Goal: Transaction & Acquisition: Purchase product/service

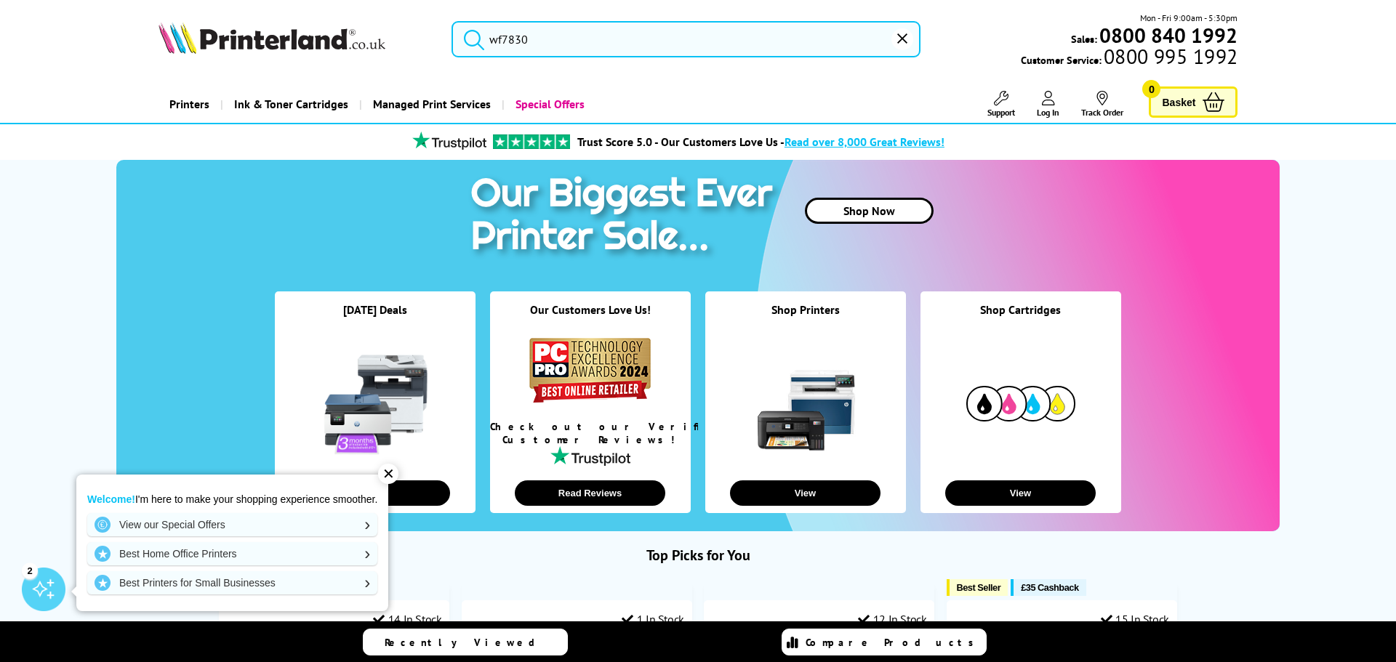
click at [557, 44] on input "wf7830" at bounding box center [686, 39] width 469 height 36
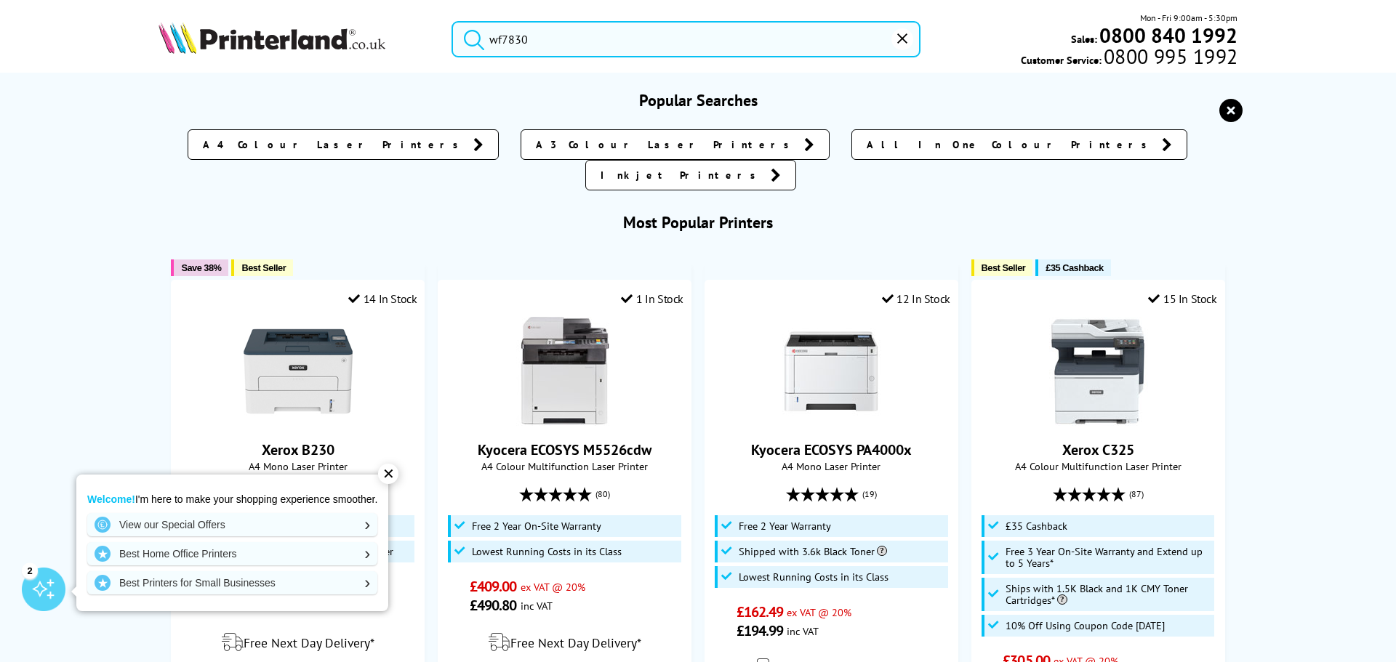
click at [452, 21] on button "submit" at bounding box center [470, 37] width 36 height 32
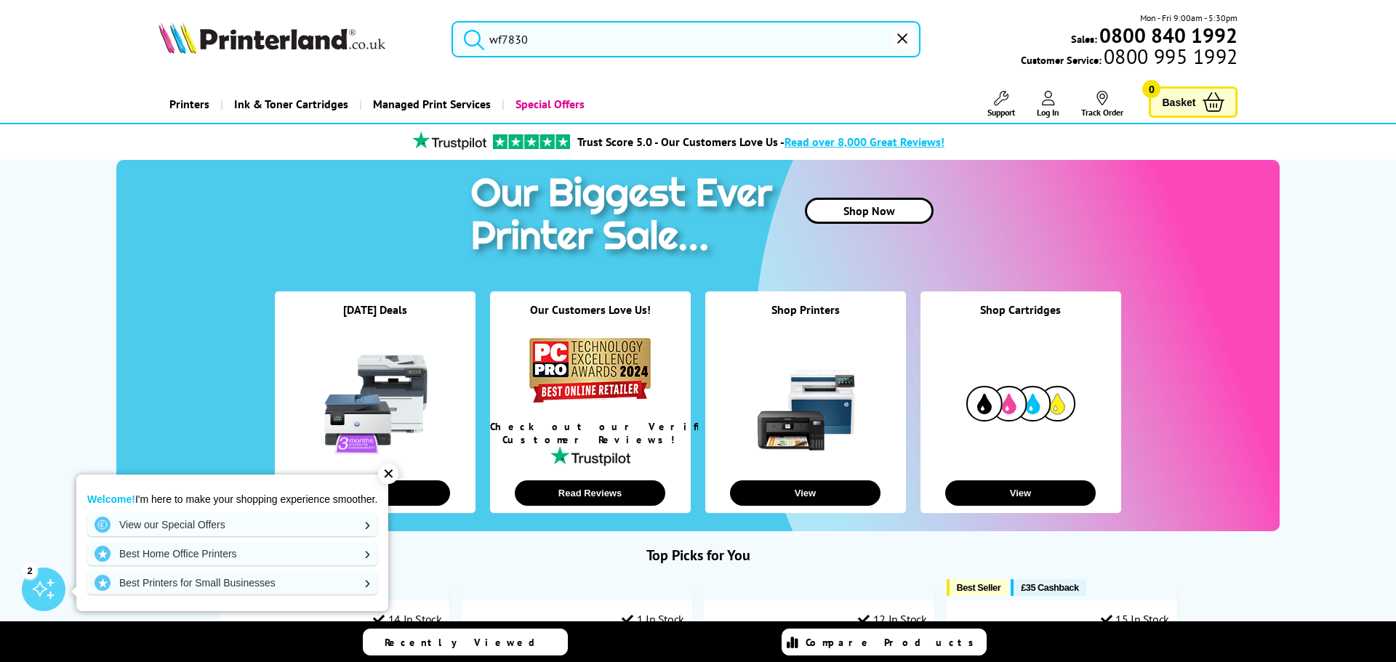
click at [560, 35] on input "wf7830" at bounding box center [686, 39] width 469 height 36
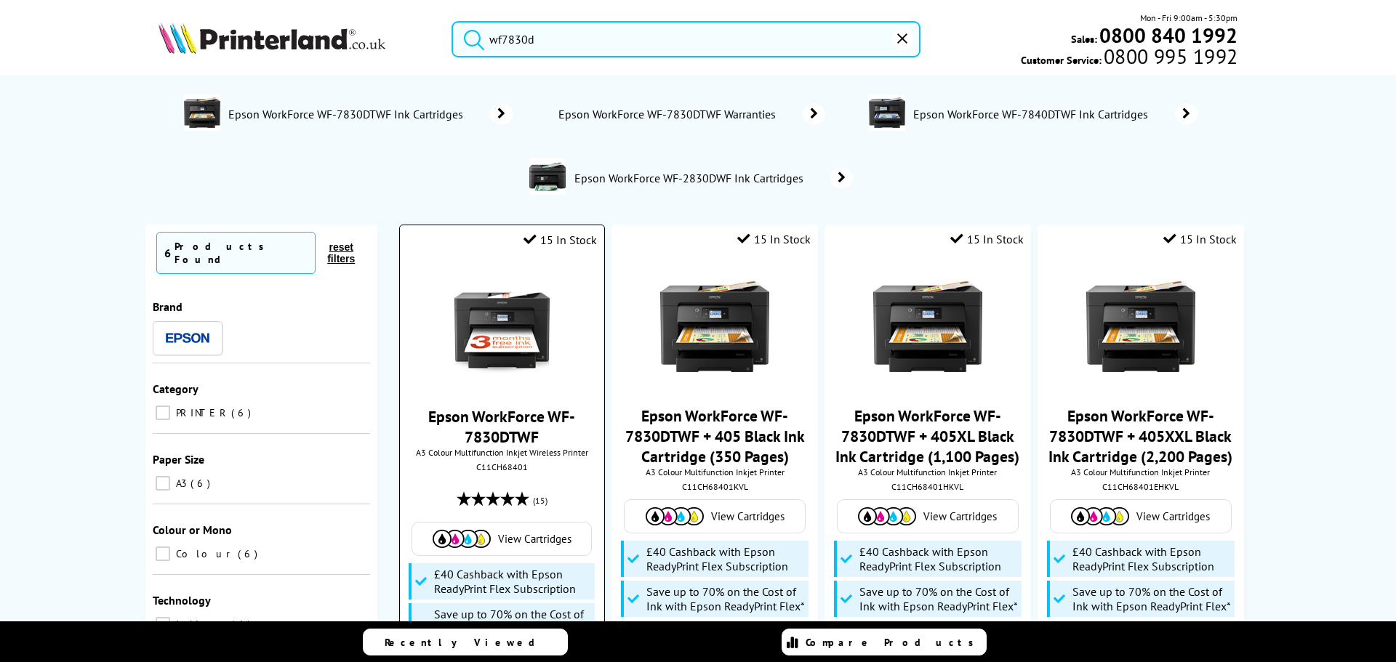
scroll to position [242, 0]
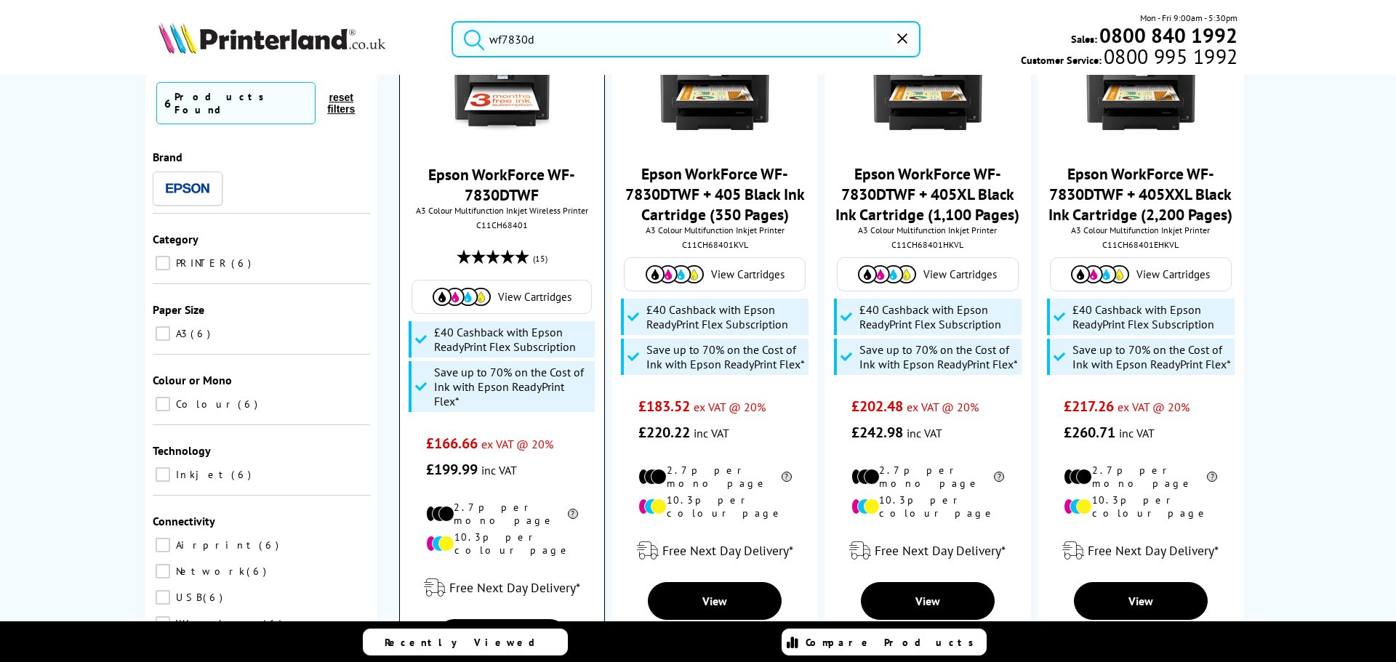
type input "wf7830d"
click at [504, 186] on link "Epson WorkForce WF-7830DTWF" at bounding box center [501, 184] width 147 height 41
